Goal: Information Seeking & Learning: Understand process/instructions

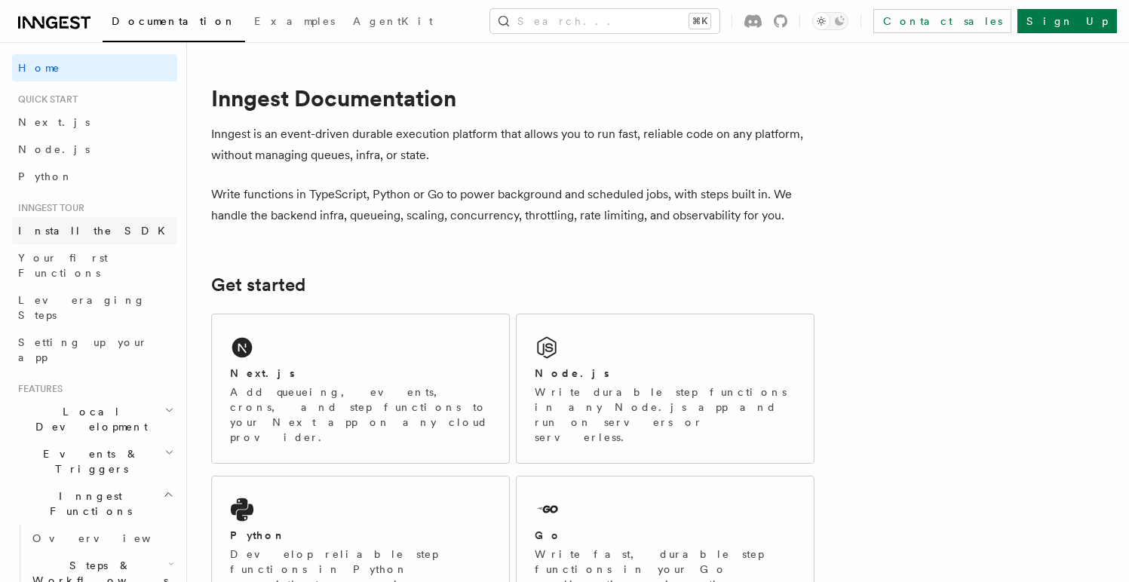
click at [73, 239] on link "Install the SDK" at bounding box center [94, 230] width 165 height 27
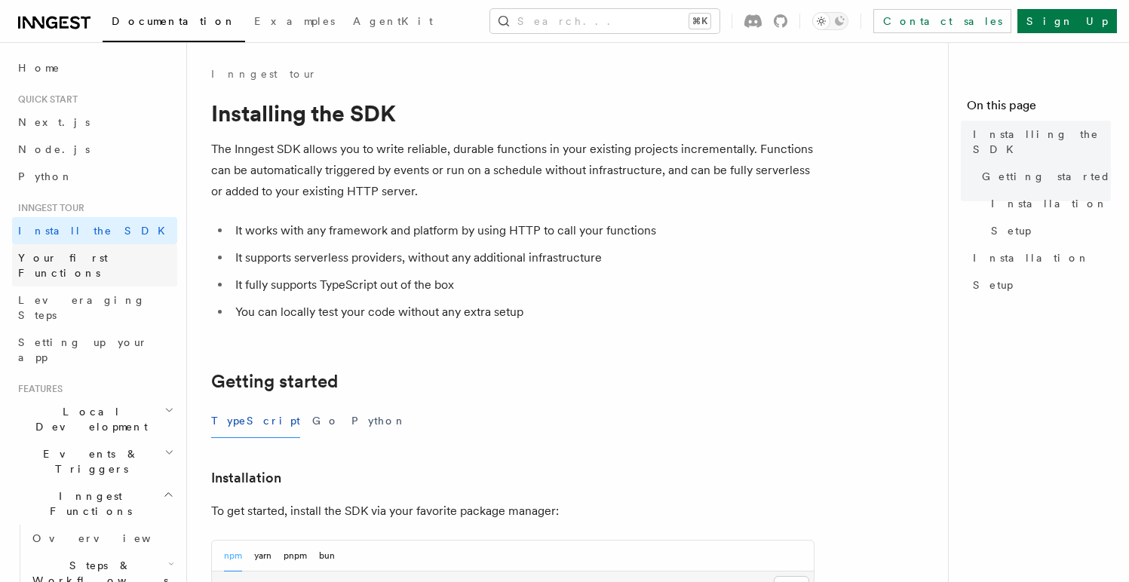
click at [80, 259] on span "Your first Functions" at bounding box center [63, 265] width 90 height 27
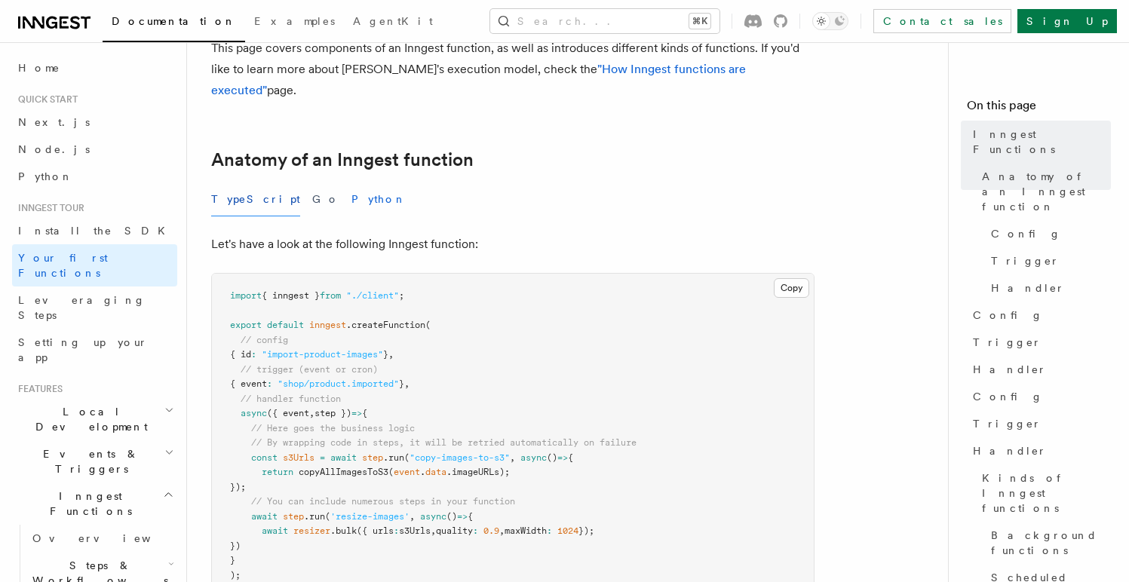
scroll to position [184, 0]
click at [100, 228] on link "Install the SDK" at bounding box center [94, 230] width 165 height 27
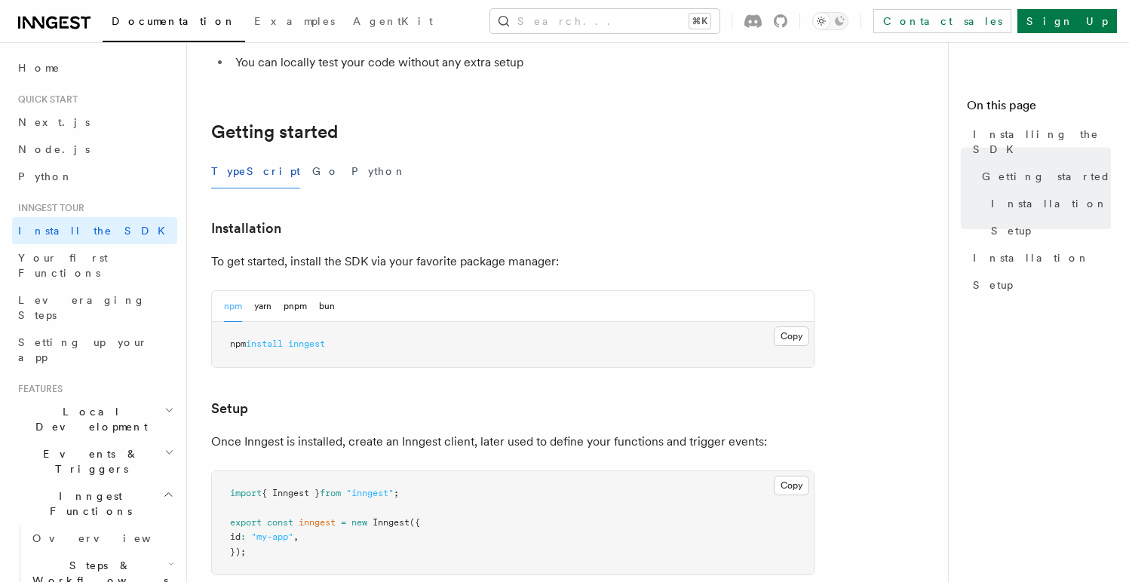
scroll to position [241, 0]
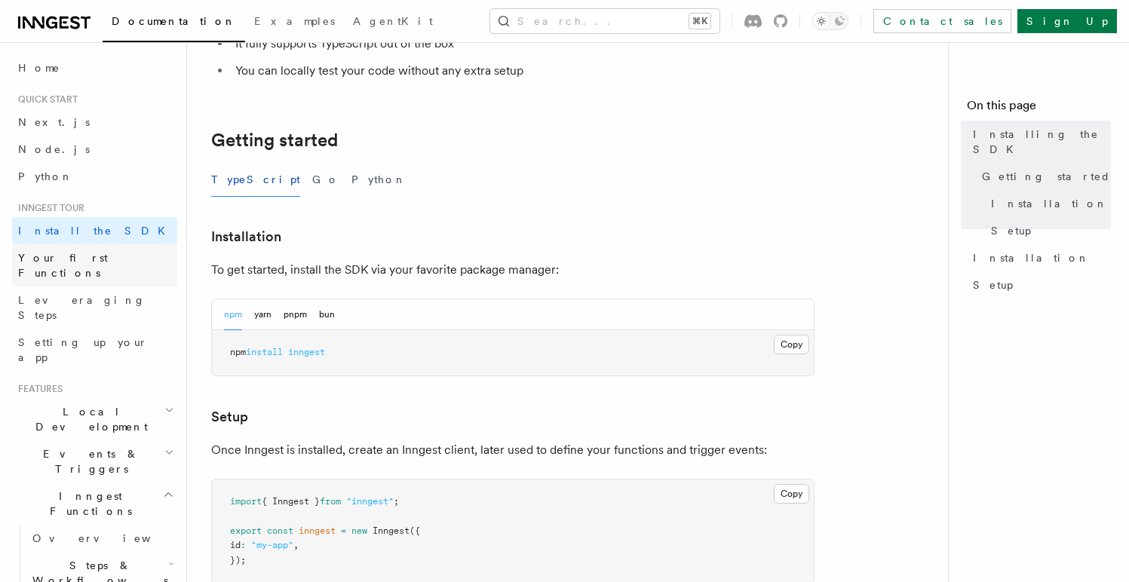
click at [94, 263] on span "Your first Functions" at bounding box center [63, 265] width 90 height 27
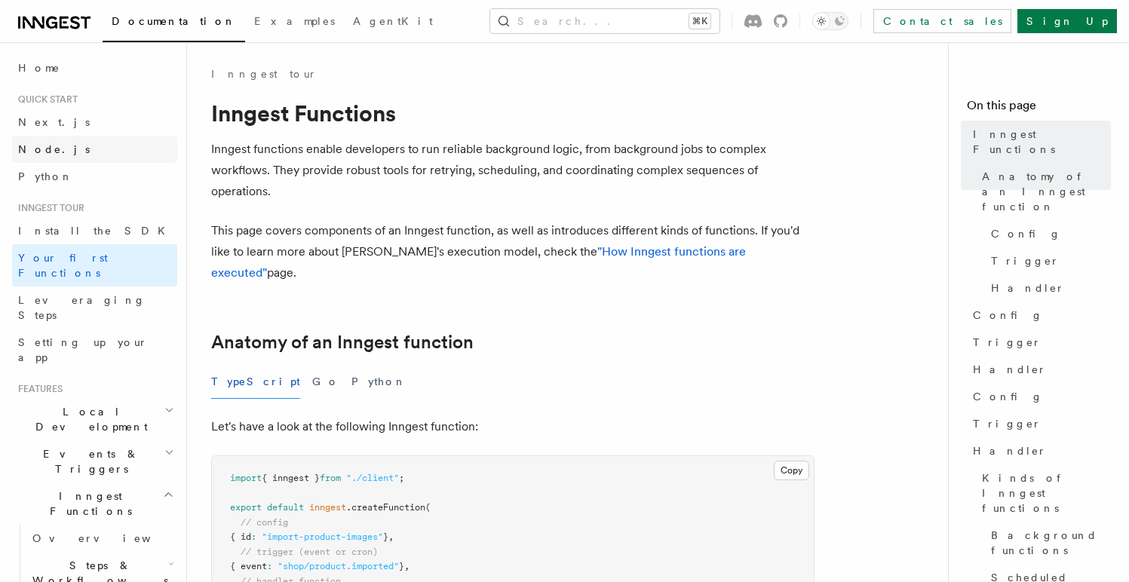
click at [86, 148] on link "Node.js" at bounding box center [94, 149] width 165 height 27
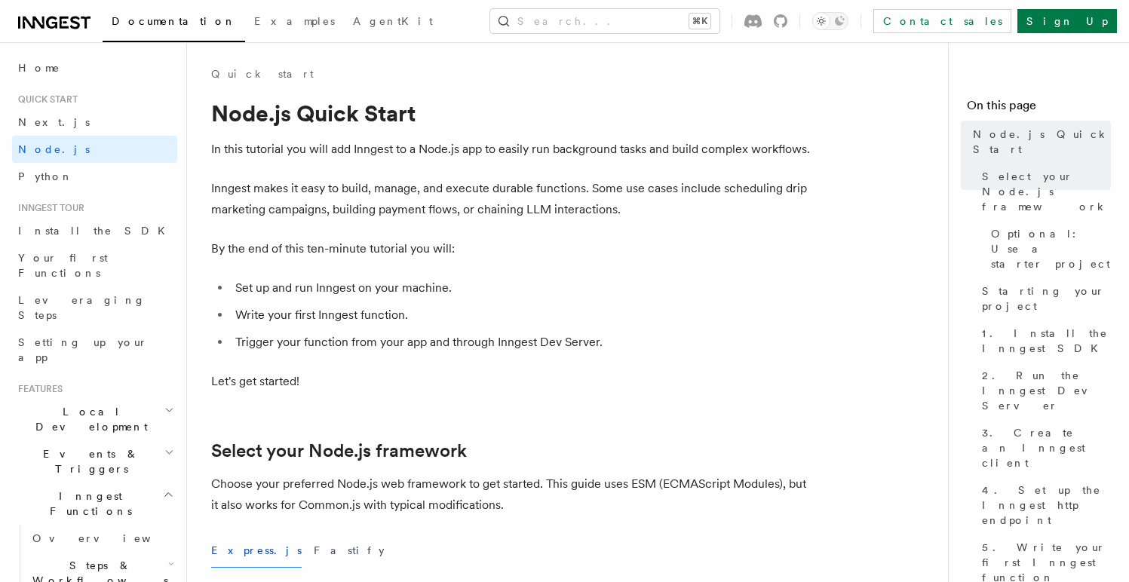
scroll to position [21, 0]
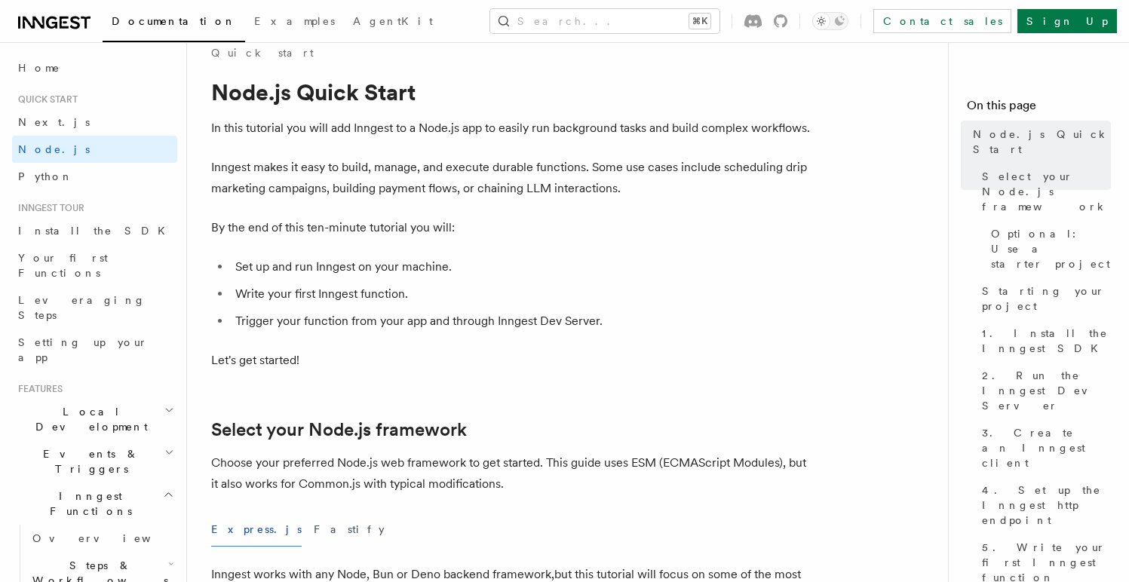
click at [81, 97] on h2 "Quick start" at bounding box center [94, 100] width 165 height 12
click at [81, 106] on li "Quick start Next.js Node.js Python" at bounding box center [94, 142] width 165 height 97
click at [81, 121] on link "Next.js" at bounding box center [94, 122] width 165 height 27
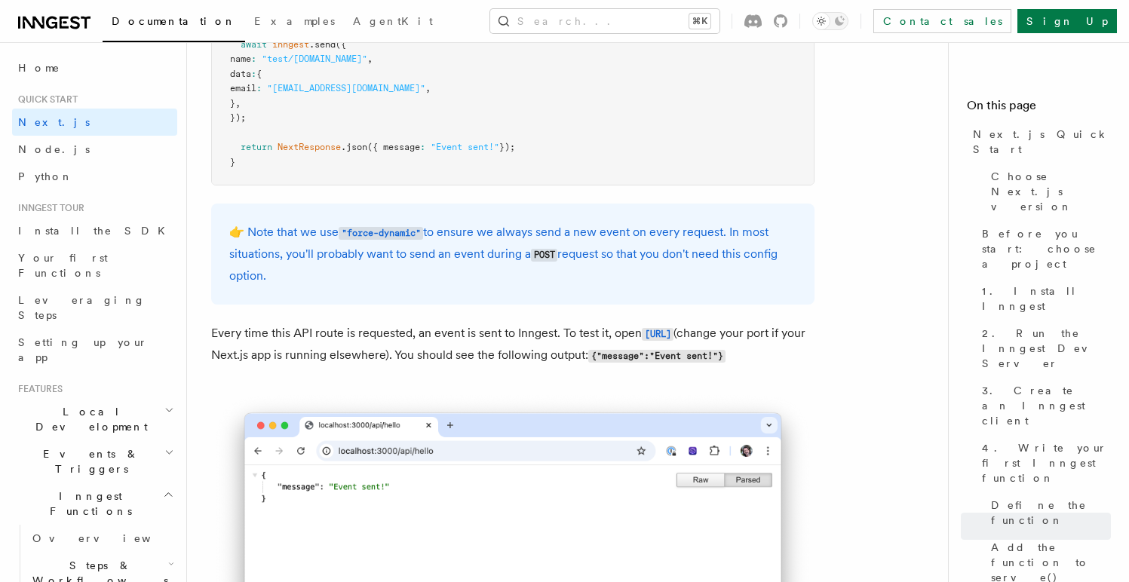
scroll to position [8320, 0]
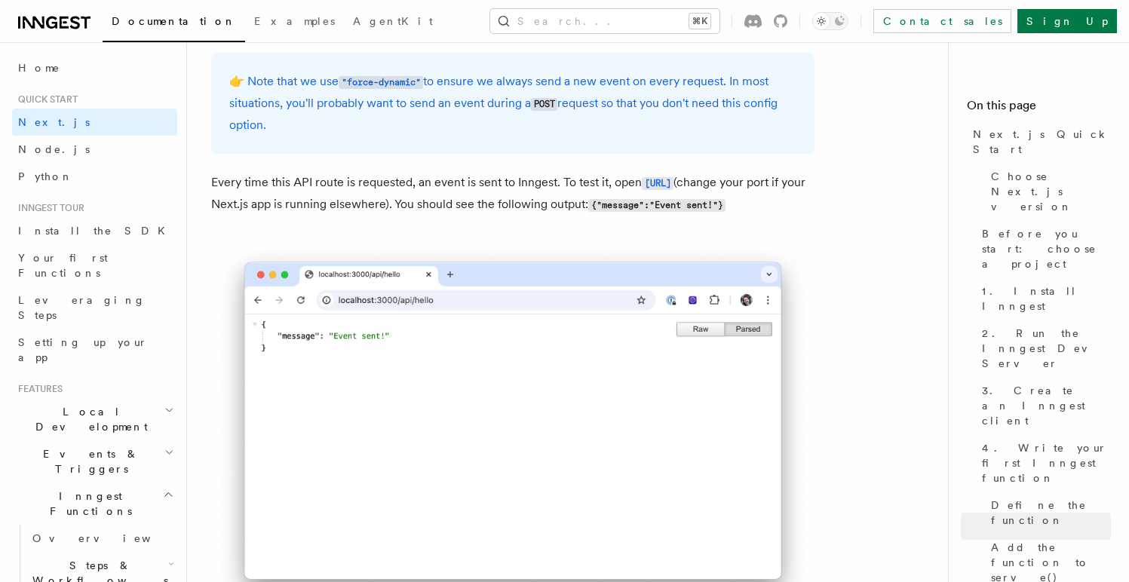
click at [515, 216] on p "Every time this API route is requested, an event is sent to Inngest. To test it…" at bounding box center [512, 194] width 603 height 44
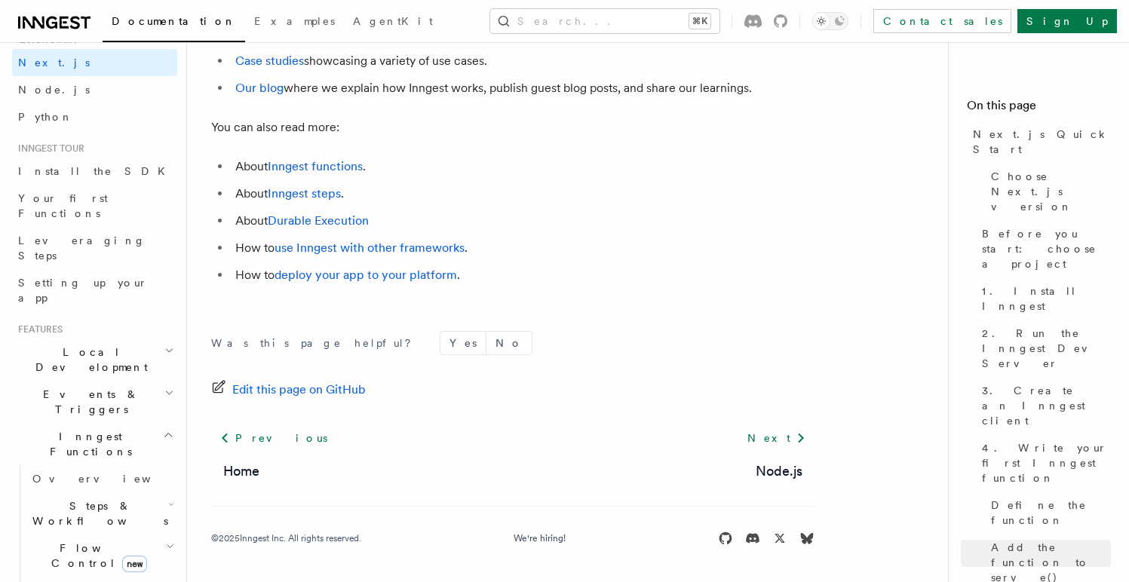
scroll to position [108, 0]
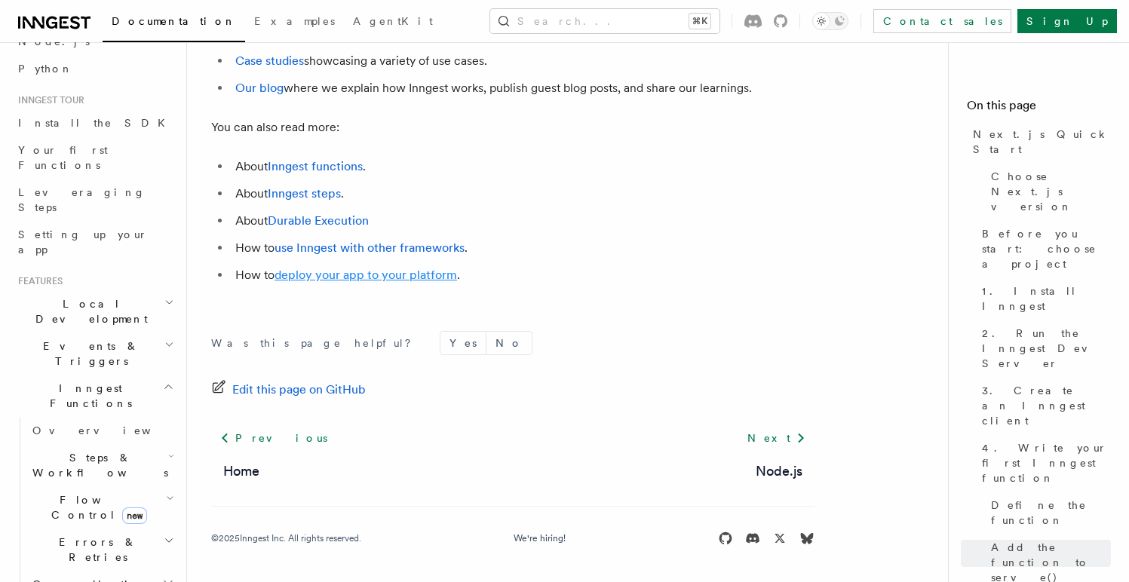
click at [315, 275] on link "deploy your app to your platform" at bounding box center [366, 275] width 182 height 14
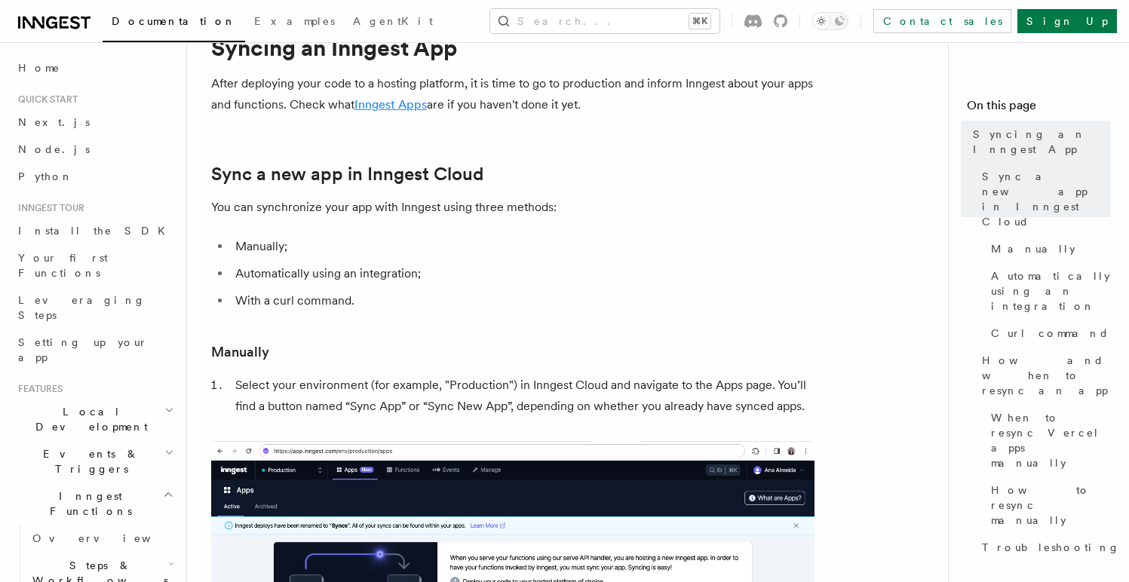
click at [389, 109] on link "Inngest Apps" at bounding box center [390, 104] width 72 height 14
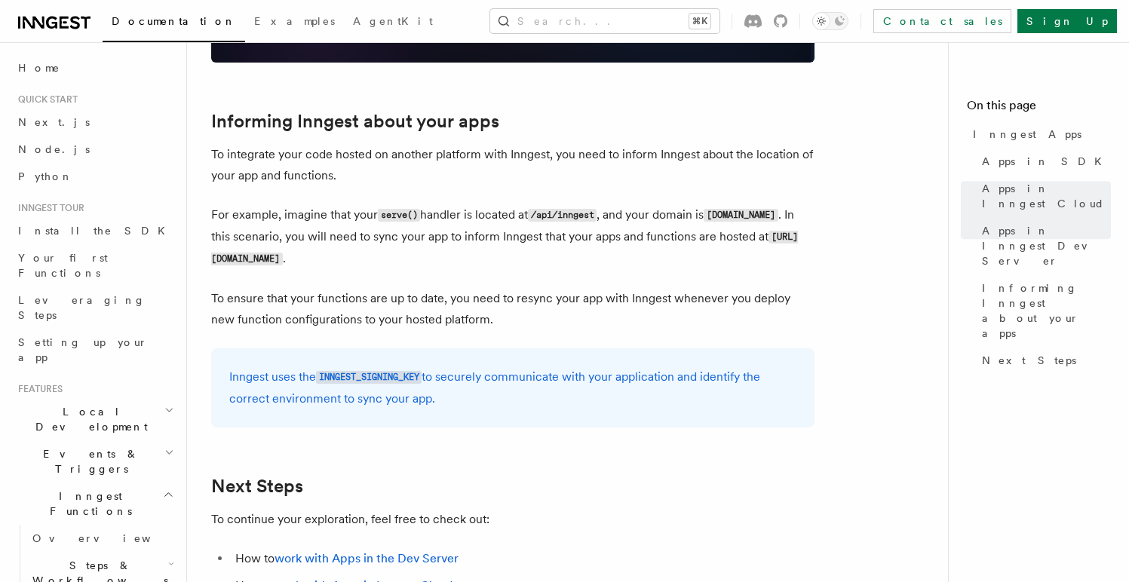
scroll to position [2284, 0]
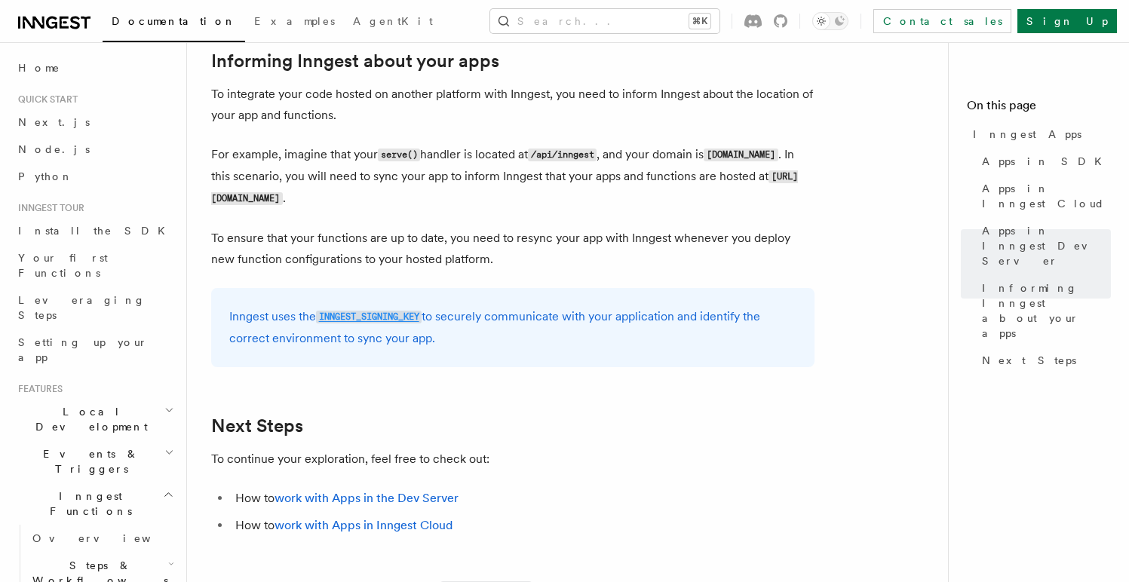
click at [390, 317] on code "INNGEST_SIGNING_KEY" at bounding box center [369, 317] width 106 height 13
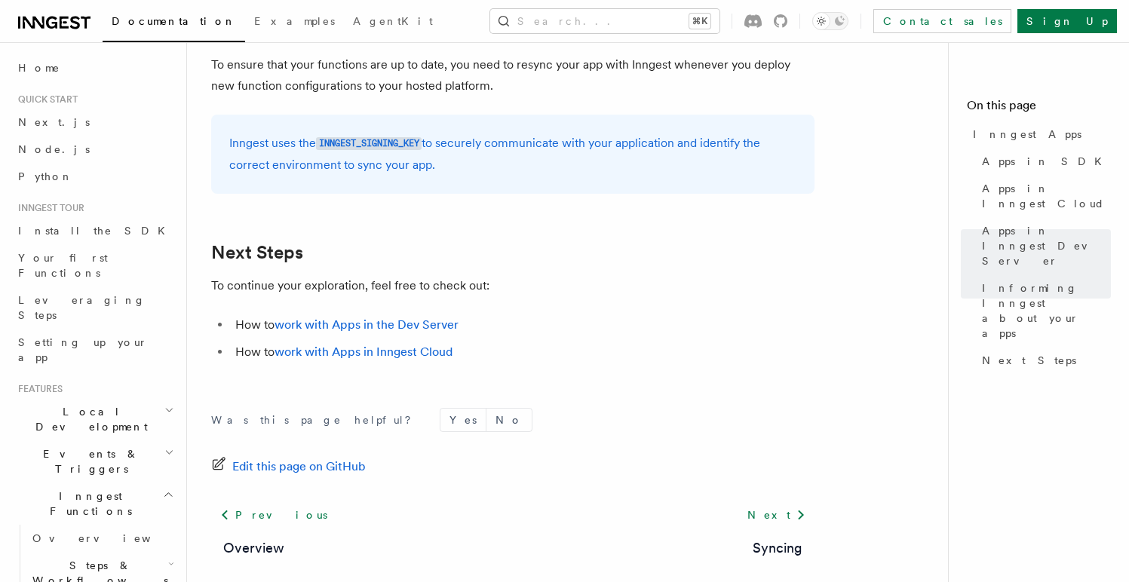
scroll to position [2535, 0]
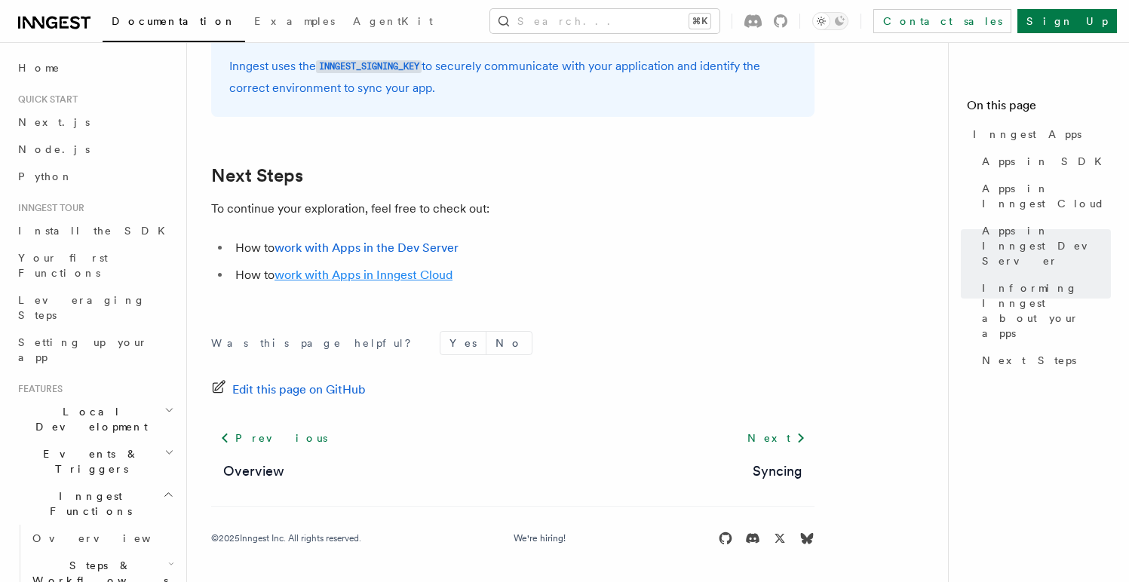
click at [419, 278] on link "work with Apps in Inngest Cloud" at bounding box center [364, 275] width 178 height 14
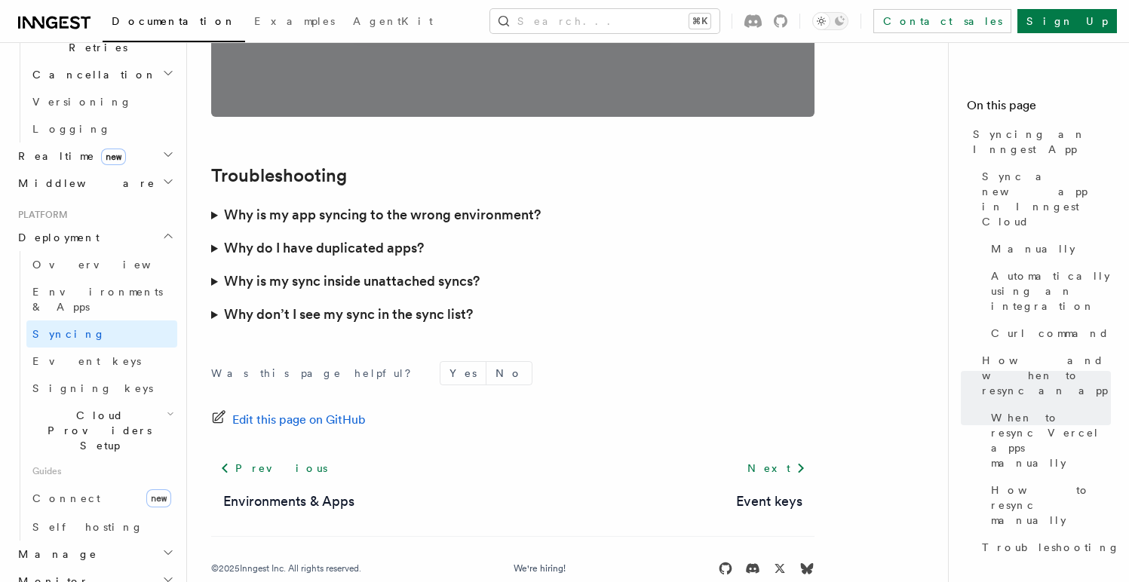
scroll to position [616, 0]
click at [74, 384] on span "Signing keys" at bounding box center [92, 390] width 121 height 12
click at [75, 357] on span "Event keys" at bounding box center [86, 363] width 109 height 12
click at [44, 494] on span "Connect" at bounding box center [66, 500] width 68 height 12
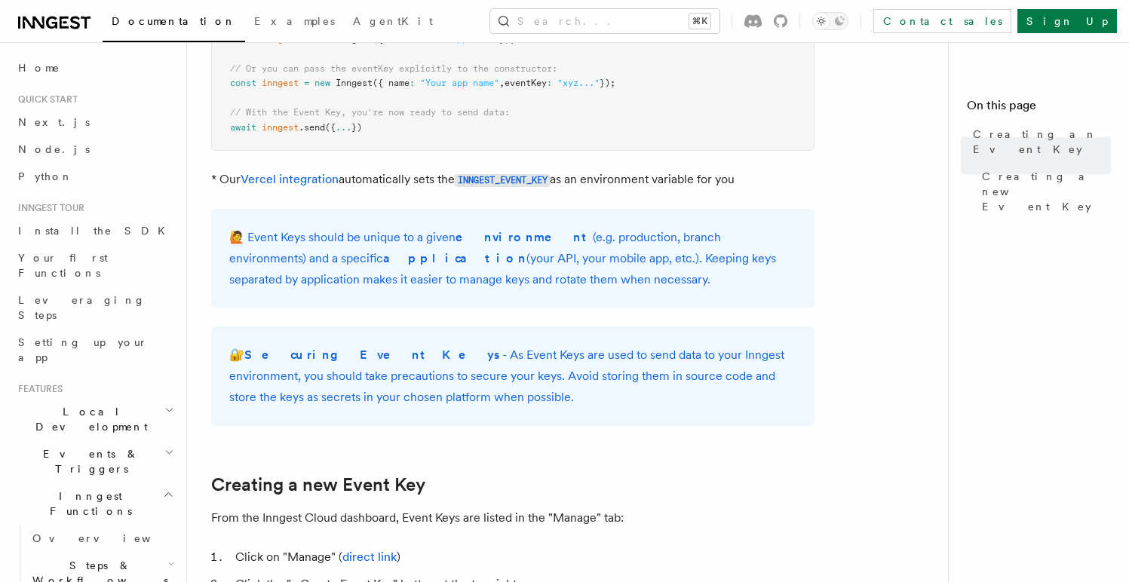
scroll to position [59, 0]
